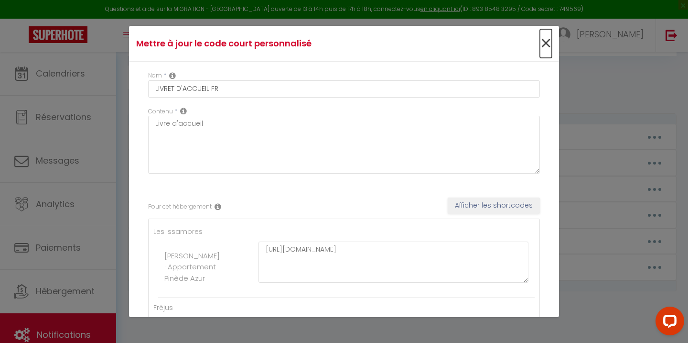
click at [544, 44] on span "×" at bounding box center [546, 43] width 12 height 29
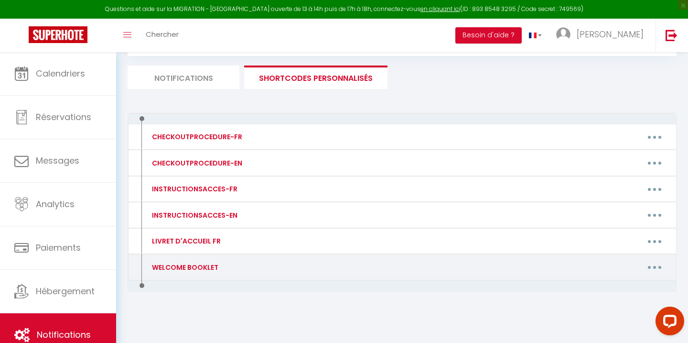
click at [661, 267] on button "button" at bounding box center [655, 267] width 27 height 15
click at [632, 285] on link "Editer" at bounding box center [630, 289] width 71 height 16
type input "WELCOME BOOKLET"
type textarea "Welcome booklet"
type textarea "[URL][DOMAIN_NAME]"
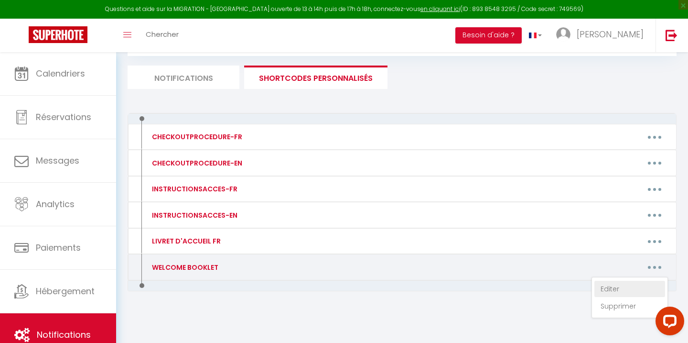
type textarea "[URL][DOMAIN_NAME]"
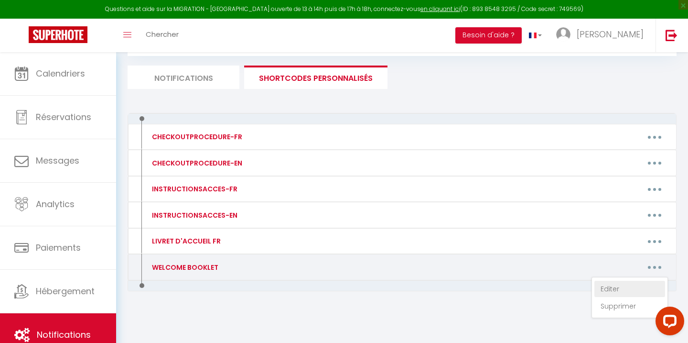
type textarea "[URL][DOMAIN_NAME]"
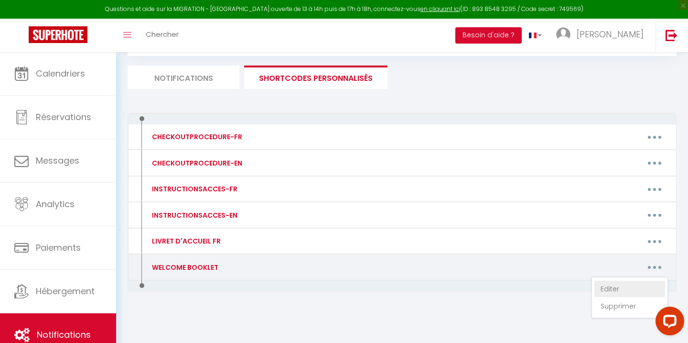
type textarea "[URL][DOMAIN_NAME]"
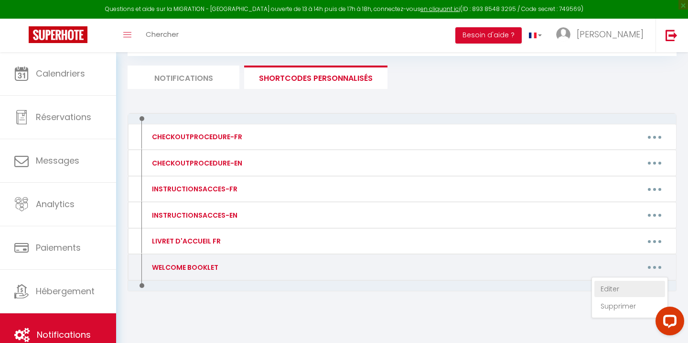
type textarea "[URL][DOMAIN_NAME]"
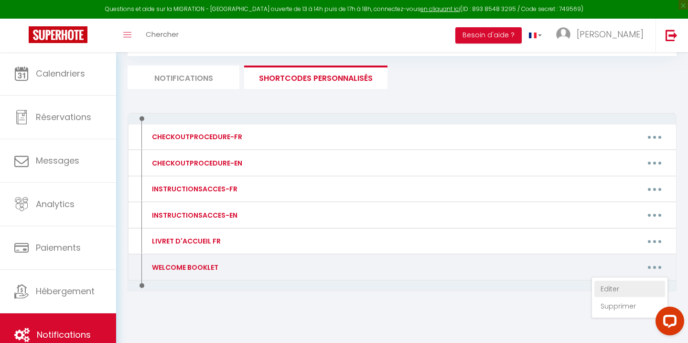
type textarea "[URL][DOMAIN_NAME]"
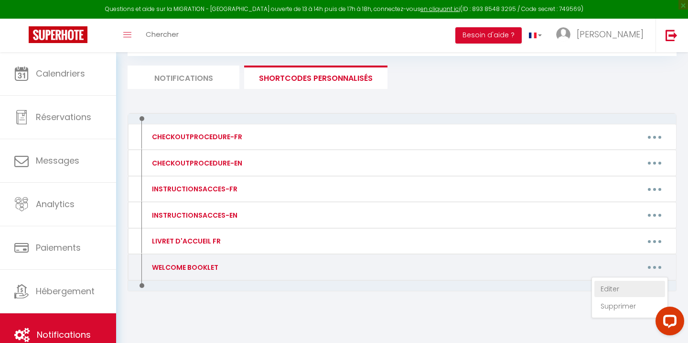
type textarea "[URL][DOMAIN_NAME]"
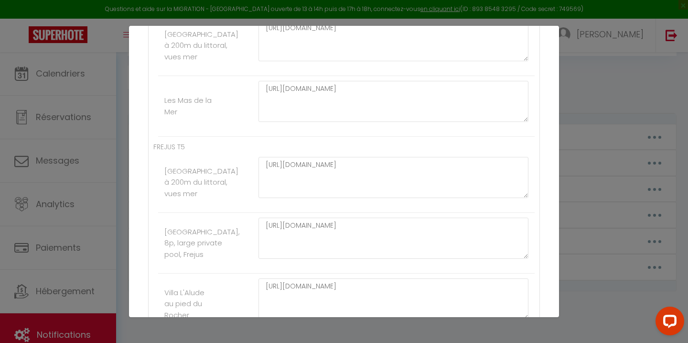
scroll to position [975, 0]
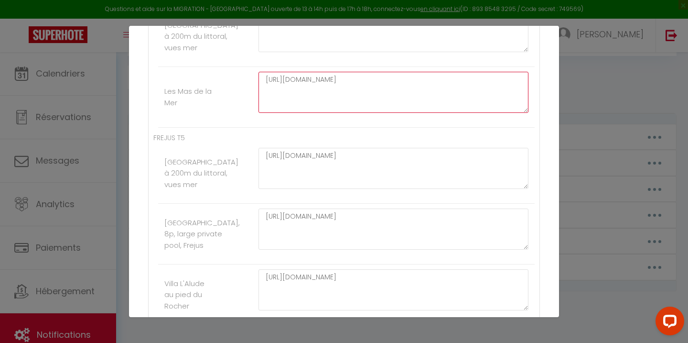
paste textarea "nj0Pmq"
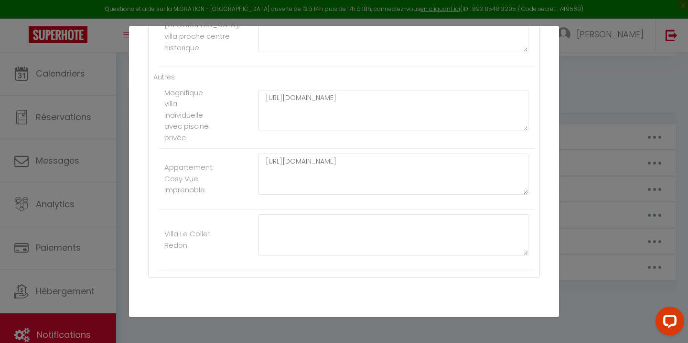
scroll to position [2072, 0]
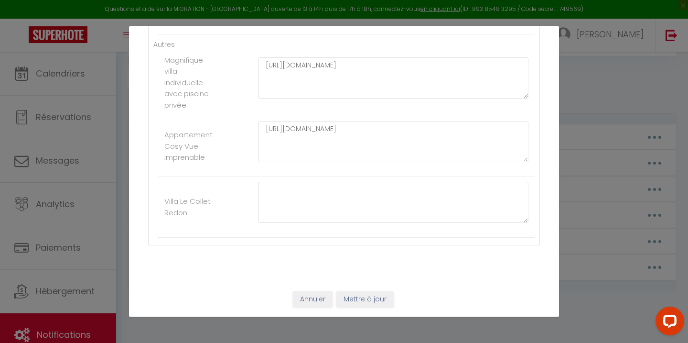
type textarea "[URL][DOMAIN_NAME]"
click at [368, 297] on button "Mettre à jour" at bounding box center [365, 299] width 57 height 16
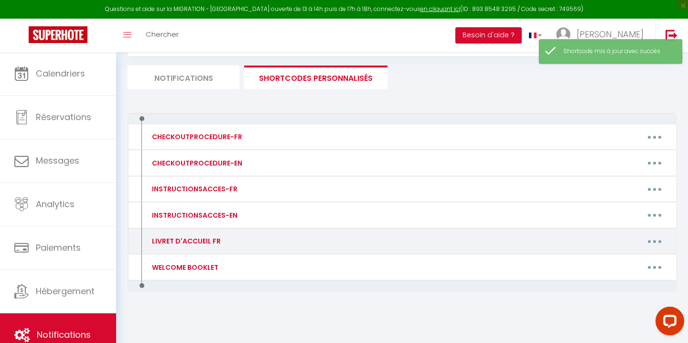
click at [653, 241] on button "button" at bounding box center [655, 240] width 27 height 15
click at [617, 261] on link "Editer" at bounding box center [630, 263] width 71 height 16
type input "LIVRET D'ACCUEIL FR"
type textarea "Livre d'accueil"
type textarea "[URL][DOMAIN_NAME]"
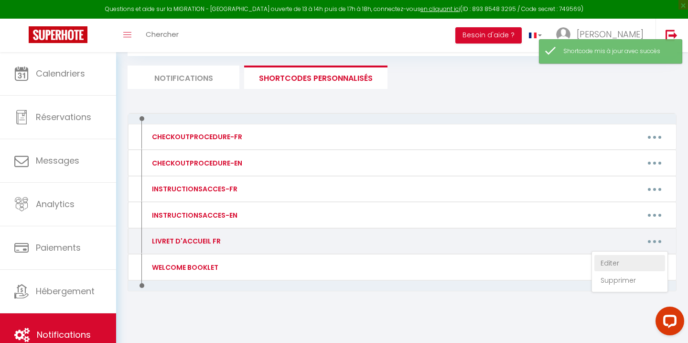
type textarea "[URL][DOMAIN_NAME]"
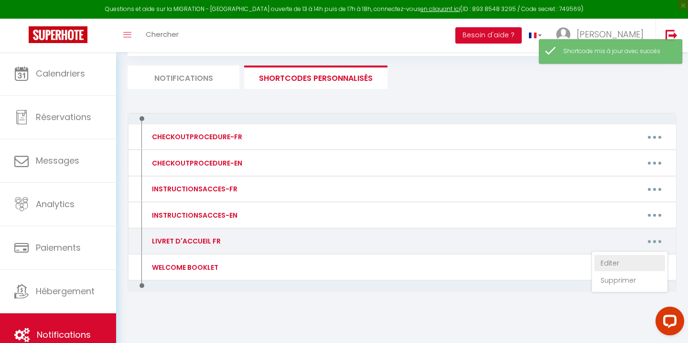
type textarea "[URL][DOMAIN_NAME]"
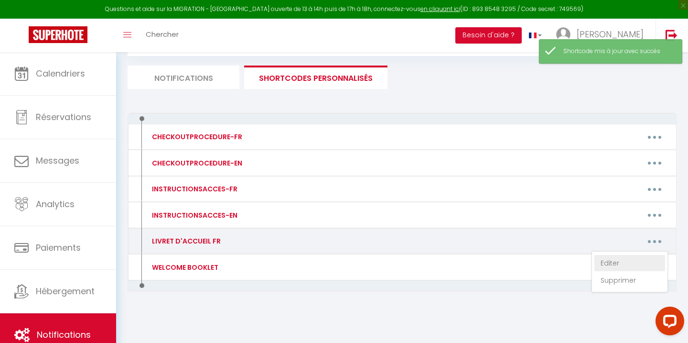
type textarea "[URL][DOMAIN_NAME]"
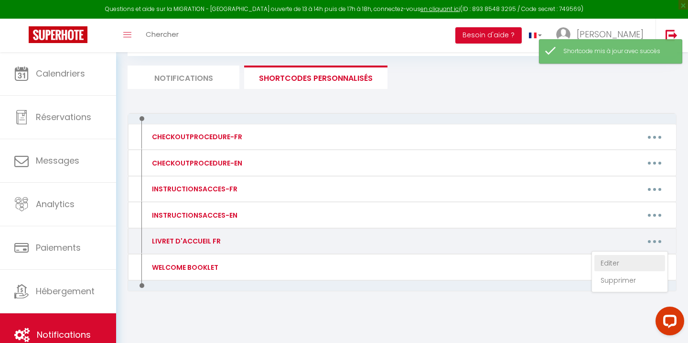
type textarea "[URL][DOMAIN_NAME]"
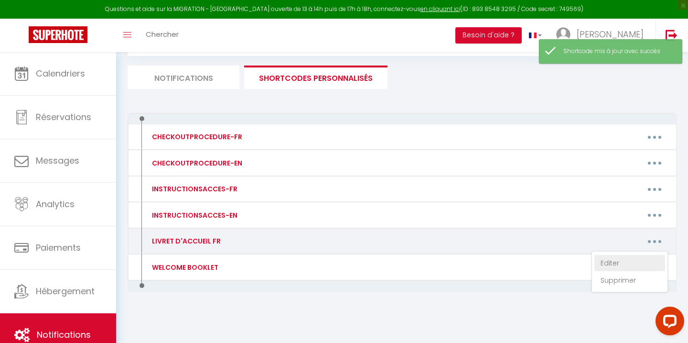
type textarea "[URL][DOMAIN_NAME]"
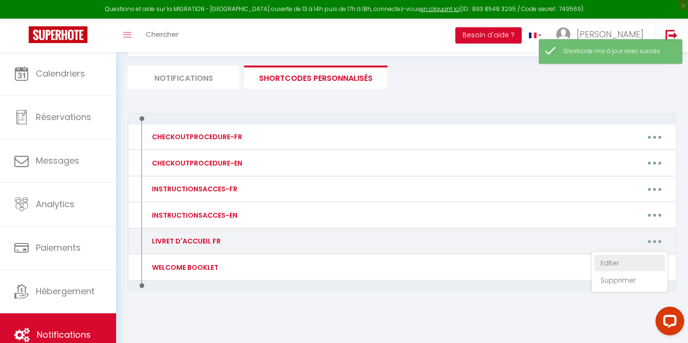
type textarea "[URL][DOMAIN_NAME]"
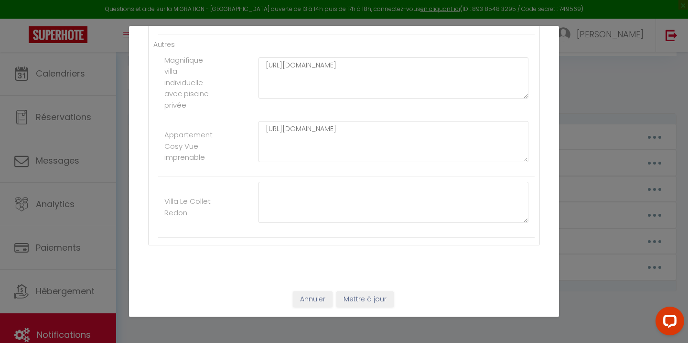
click at [316, 307] on div "Annuler Mettre à jour" at bounding box center [344, 299] width 430 height 35
click at [319, 296] on button "Annuler" at bounding box center [313, 299] width 40 height 16
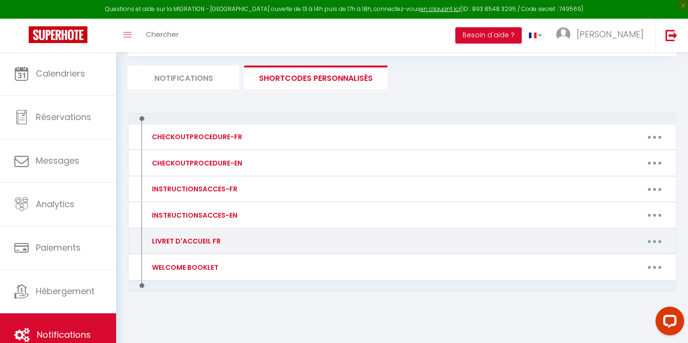
click at [657, 241] on button "button" at bounding box center [655, 240] width 27 height 15
click at [627, 261] on link "Editer" at bounding box center [630, 263] width 71 height 16
type input "LIVRET D'ACCUEIL FR"
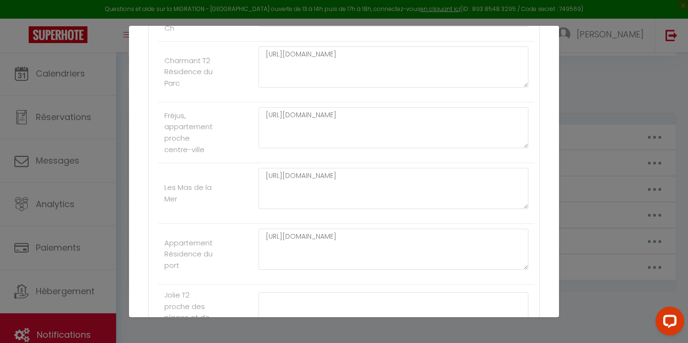
scroll to position [1426, 0]
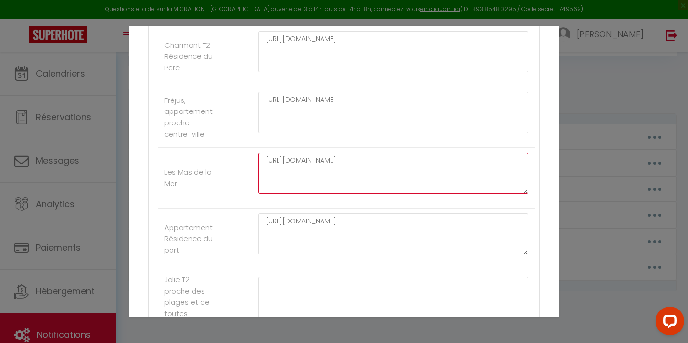
paste textarea "Z2R_eR"
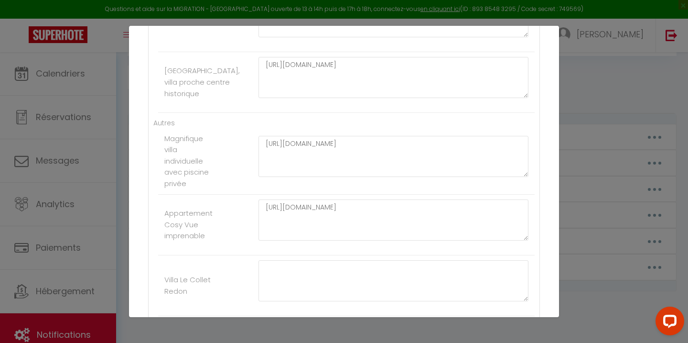
scroll to position [2072, 0]
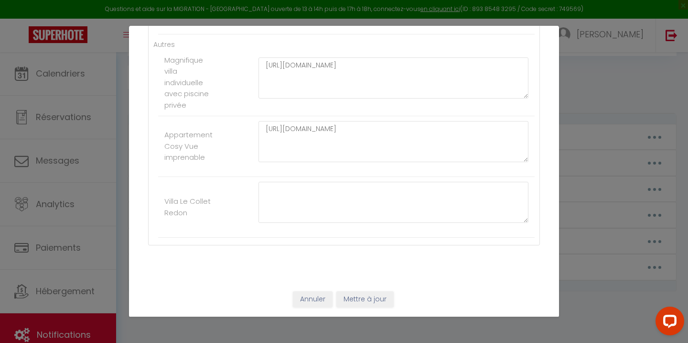
type textarea "[URL][DOMAIN_NAME]"
click at [362, 302] on button "Mettre à jour" at bounding box center [365, 299] width 57 height 16
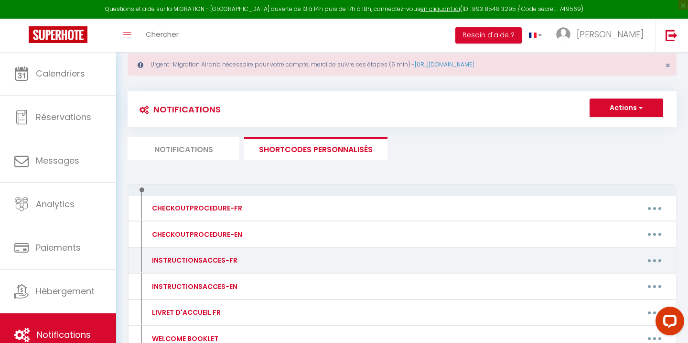
scroll to position [0, 0]
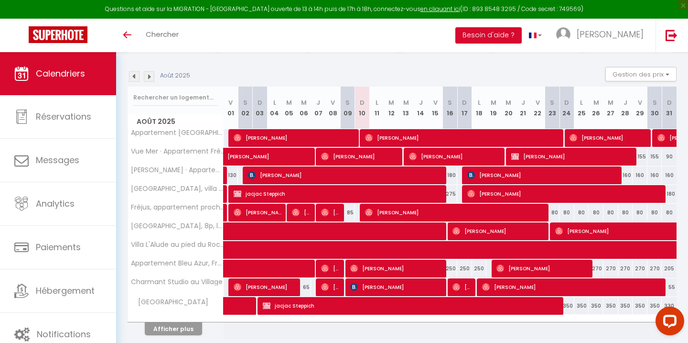
scroll to position [89, 0]
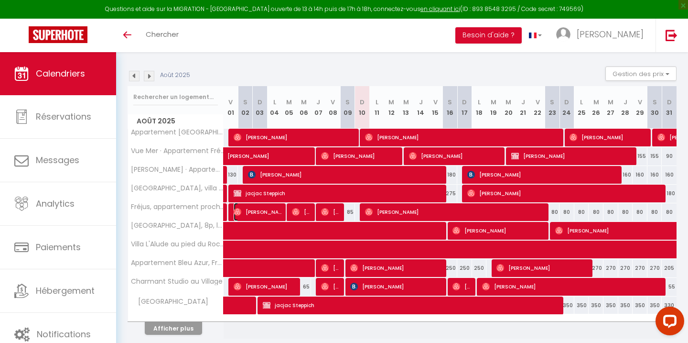
click at [252, 215] on span "Valentin Claudio" at bounding box center [258, 212] width 49 height 18
select select "OK"
select select "0"
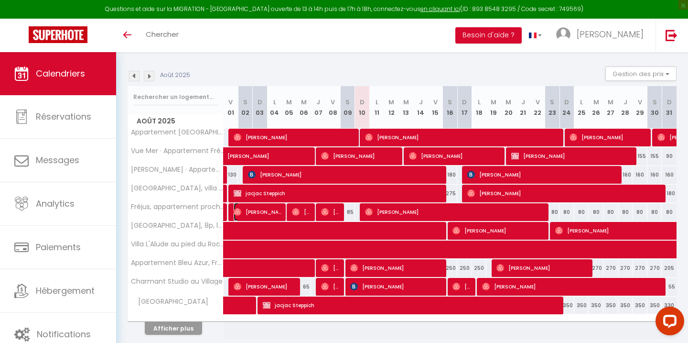
select select "1"
select select
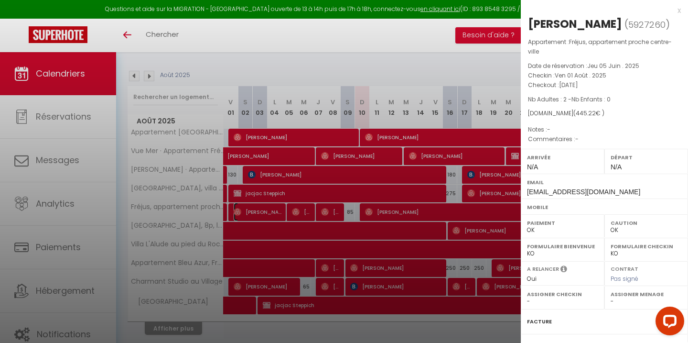
scroll to position [103, 0]
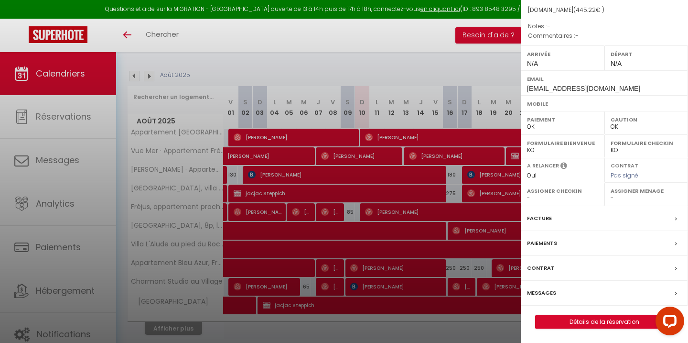
click at [547, 295] on label "Messages" at bounding box center [541, 293] width 29 height 10
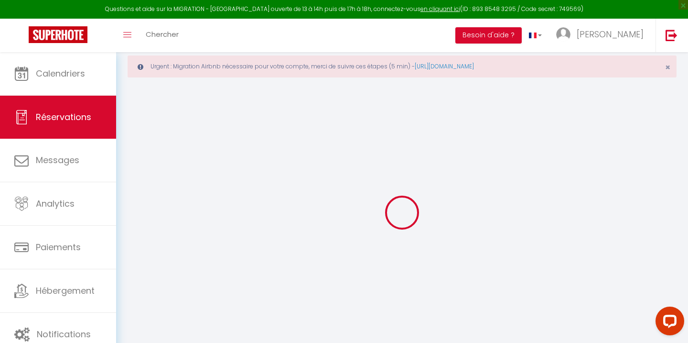
scroll to position [21, 0]
select select
checkbox input "false"
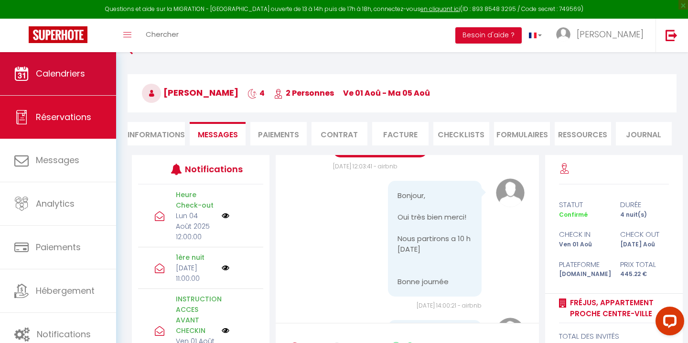
scroll to position [3494, 0]
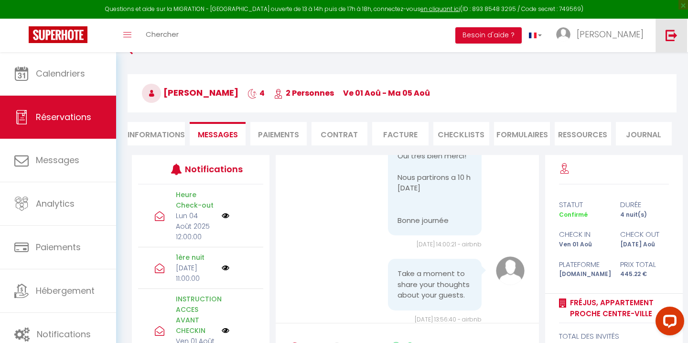
click at [670, 37] on img at bounding box center [672, 35] width 12 height 12
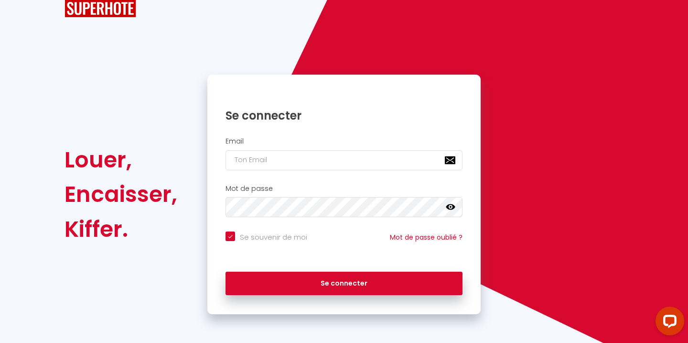
scroll to position [11, 0]
checkbox input "true"
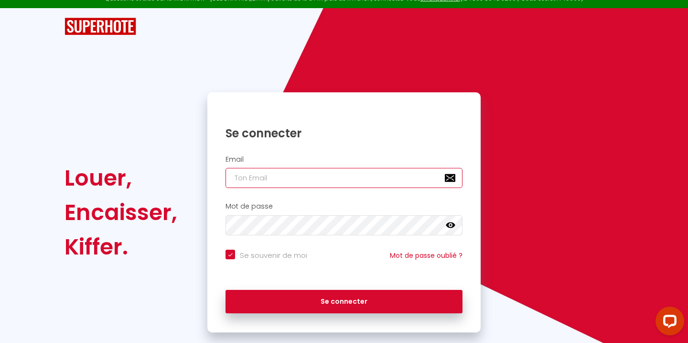
type input "[EMAIL_ADDRESS][DOMAIN_NAME]"
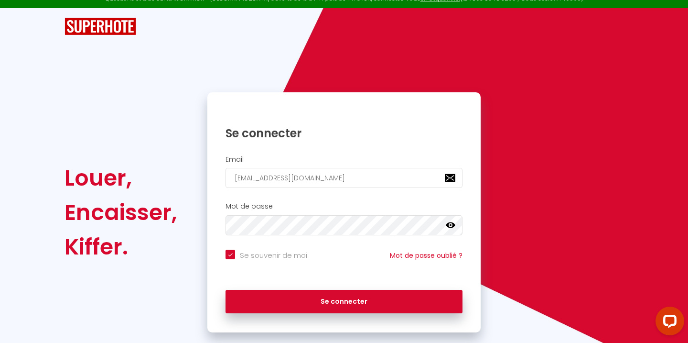
checkbox input "true"
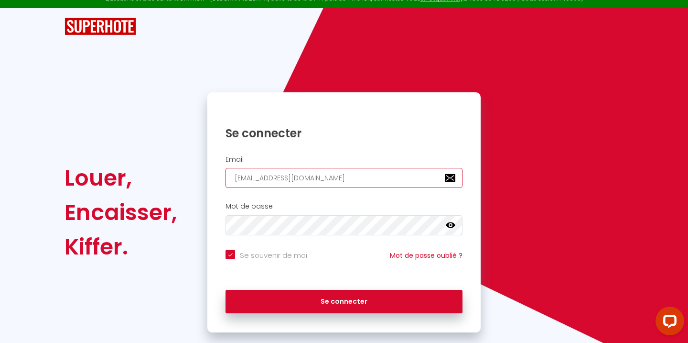
click at [264, 175] on input "[EMAIL_ADDRESS][DOMAIN_NAME]" at bounding box center [344, 178] width 237 height 20
type input "r"
checkbox input "true"
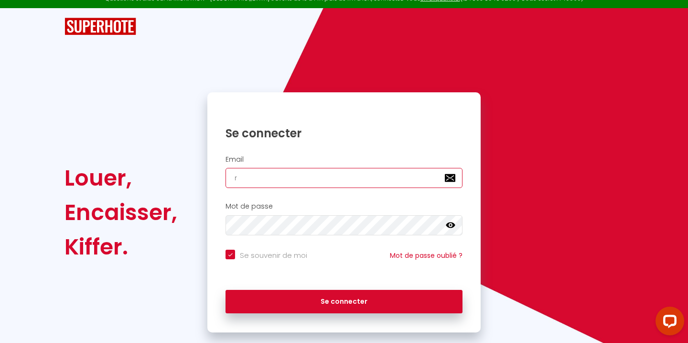
type input "richelme.associes@gmail.com"
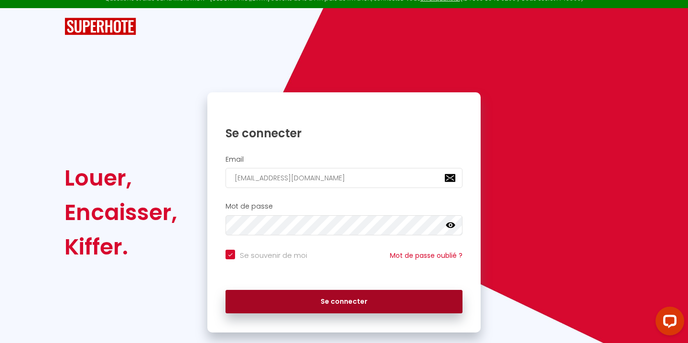
click at [325, 307] on button "Se connecter" at bounding box center [344, 302] width 237 height 24
checkbox input "true"
